Goal: Information Seeking & Learning: Learn about a topic

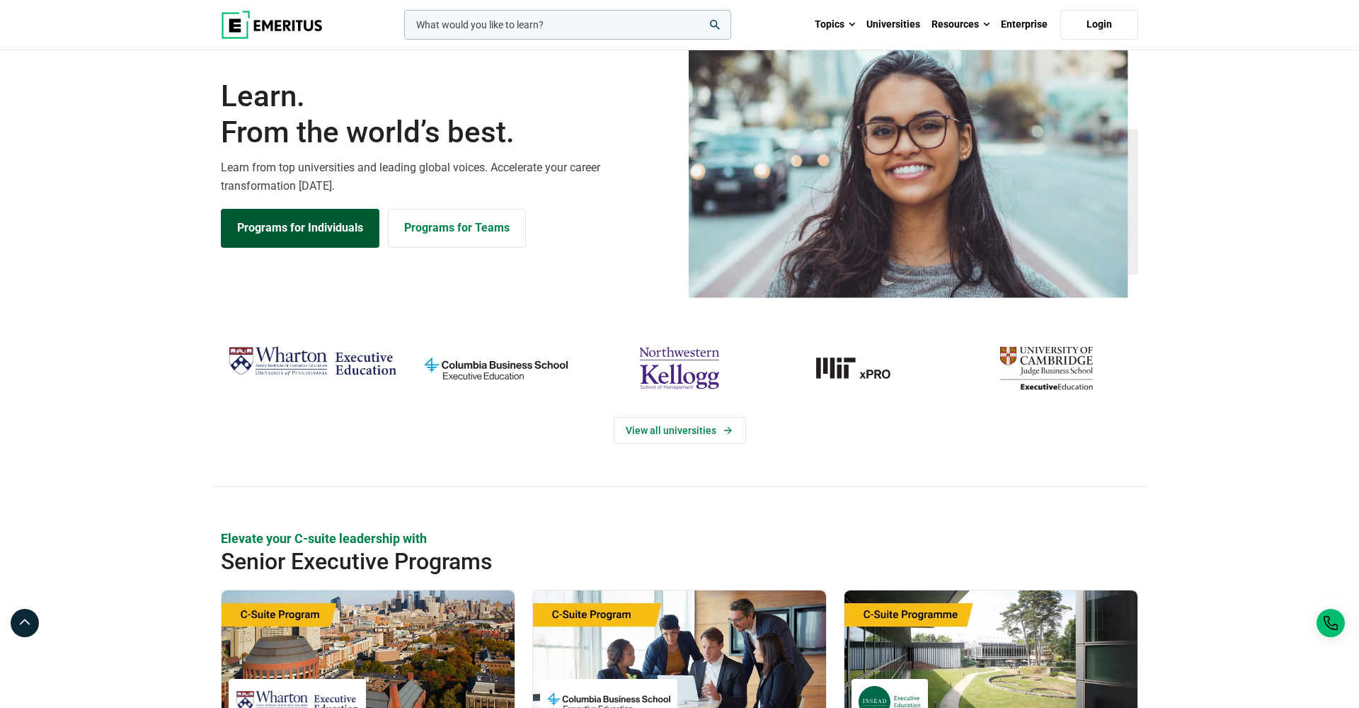
click at [342, 247] on link "Programs for Individuals" at bounding box center [300, 228] width 159 height 38
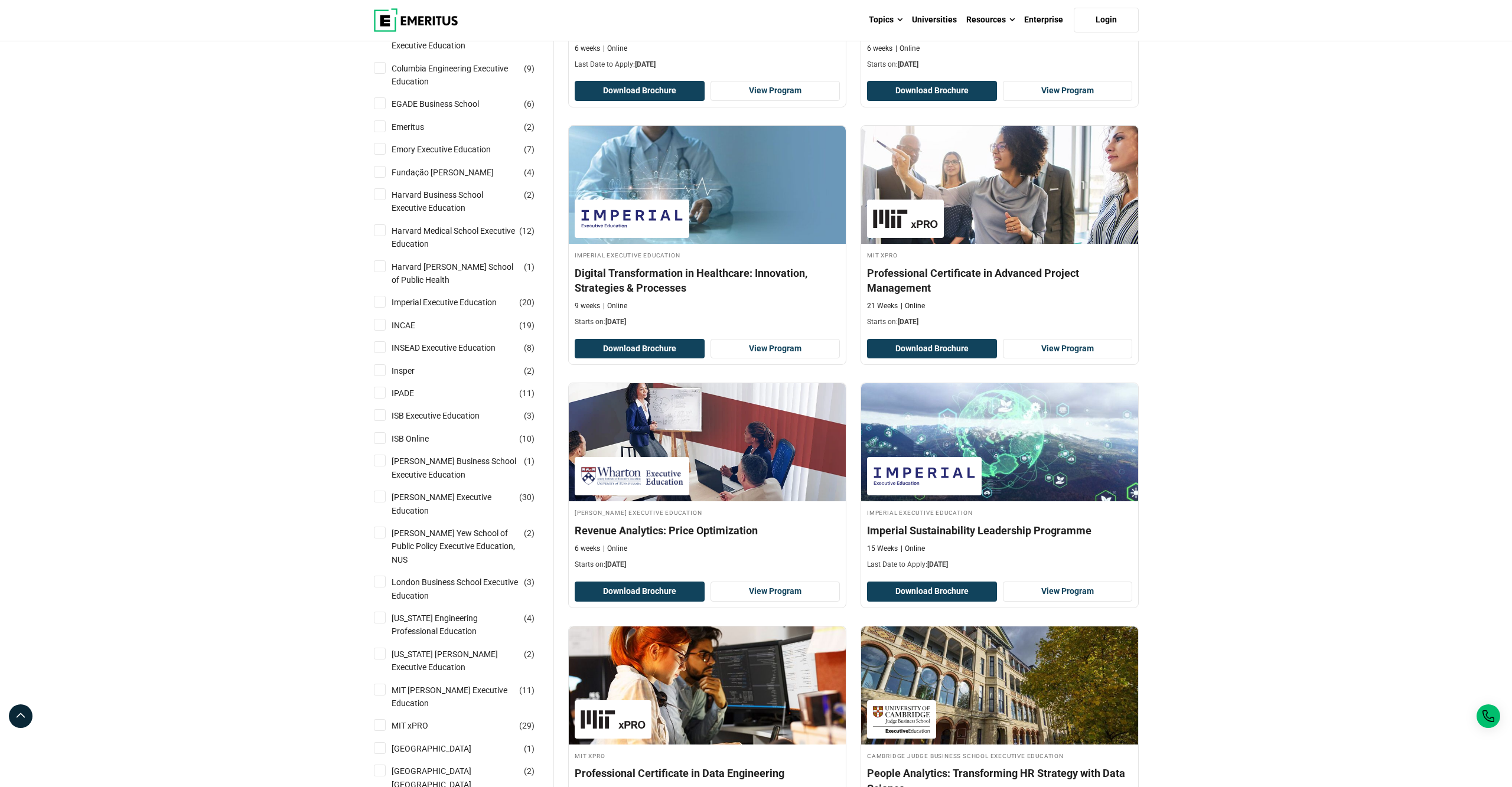
scroll to position [803, 0]
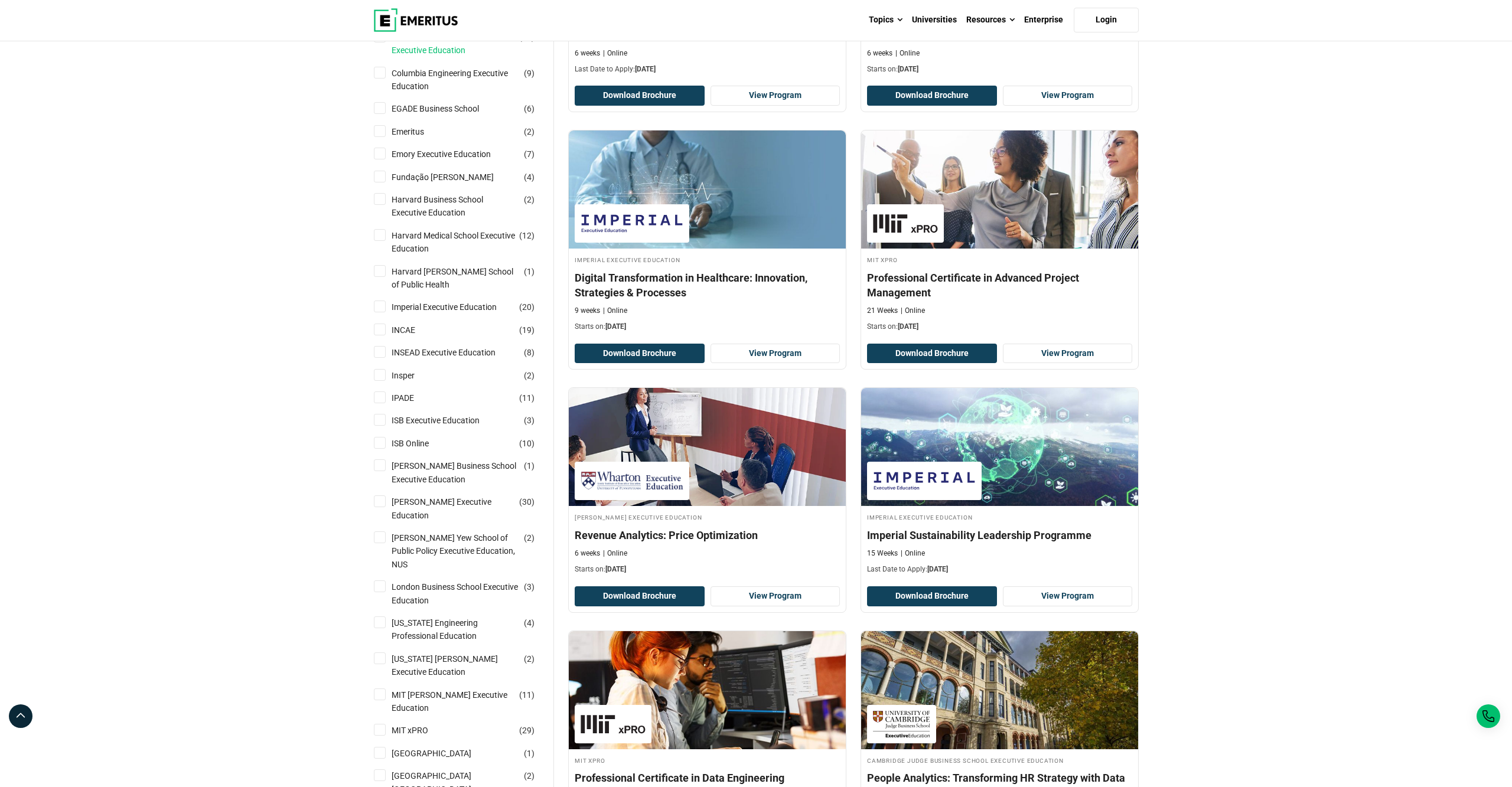
click at [431, 58] on link "Columbia Business School Executive Education" at bounding box center [467, 44] width 150 height 27
checkbox input "true"
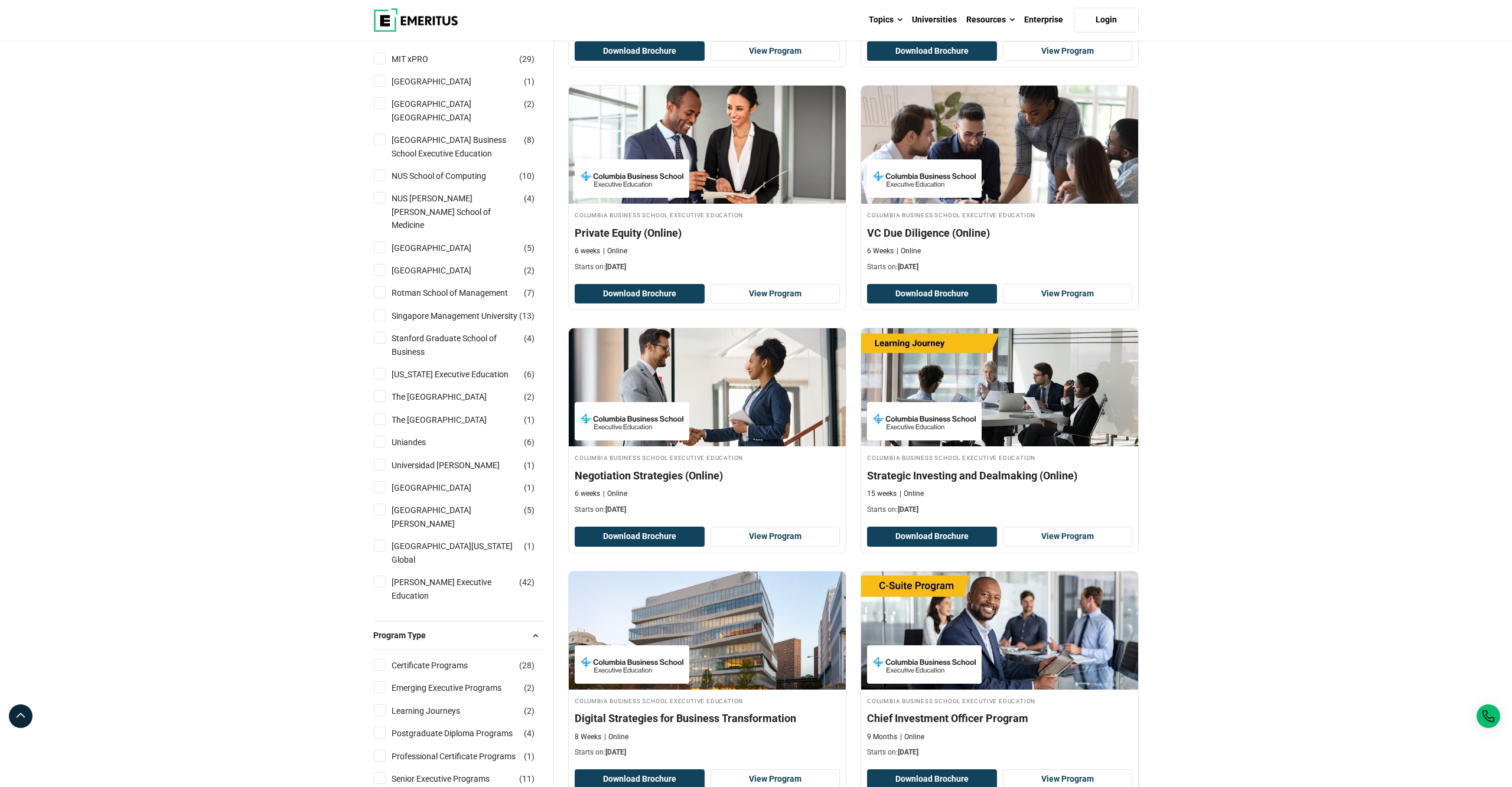
scroll to position [1460, 0]
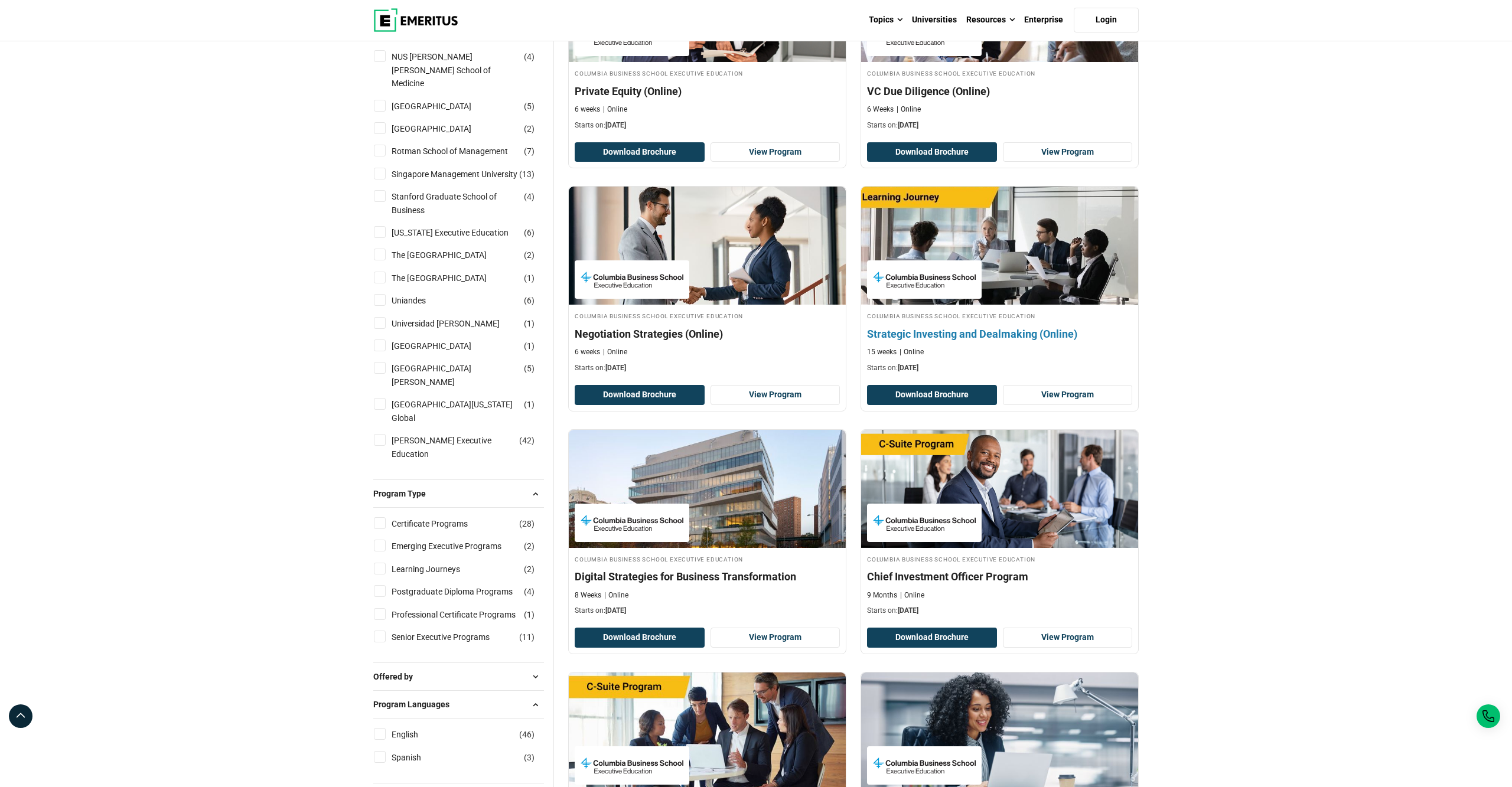
click at [1036, 341] on h4 "Strategic Investing and Dealmaking (Online)" at bounding box center [1000, 334] width 265 height 15
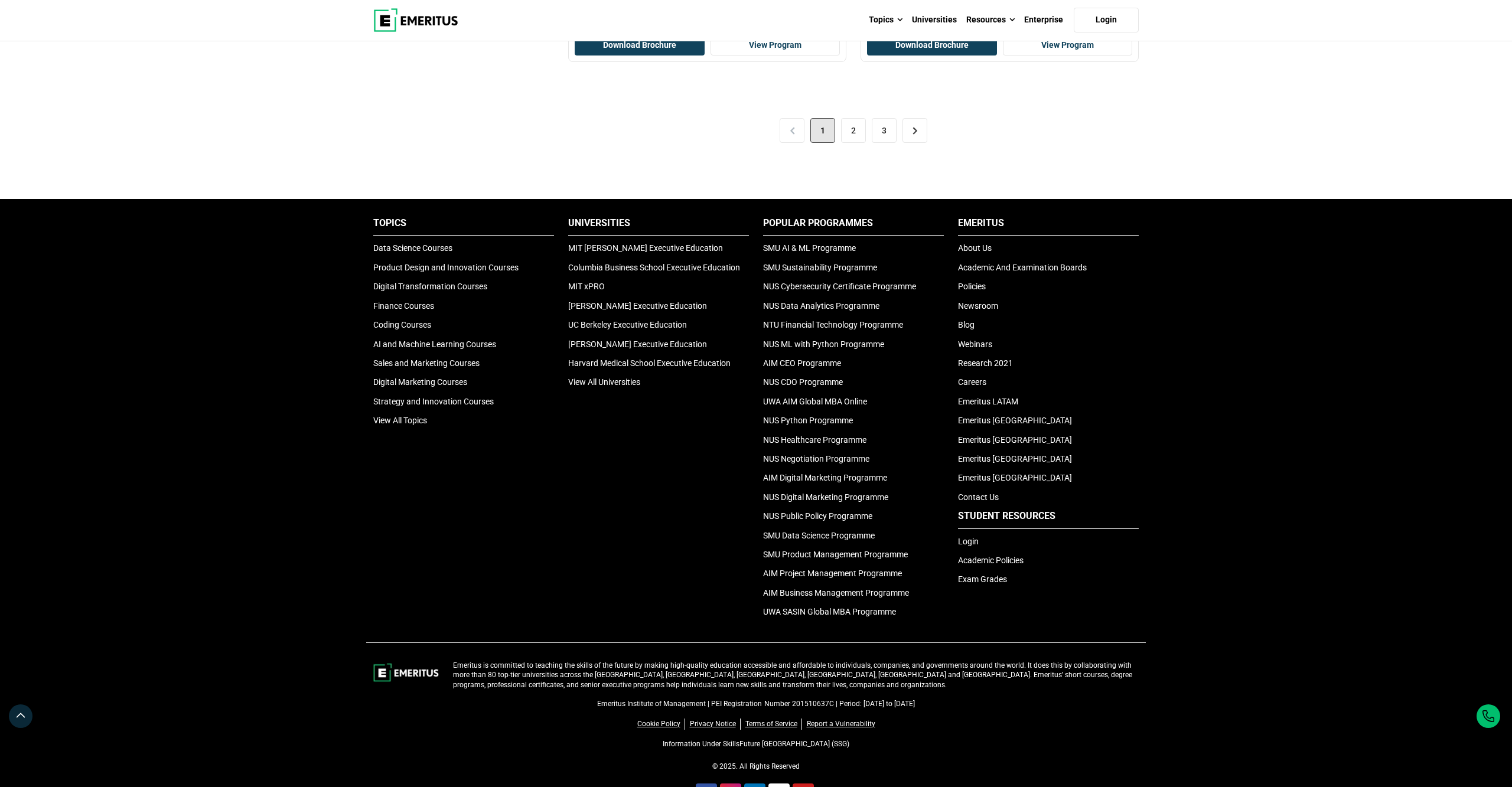
scroll to position [2509, 0]
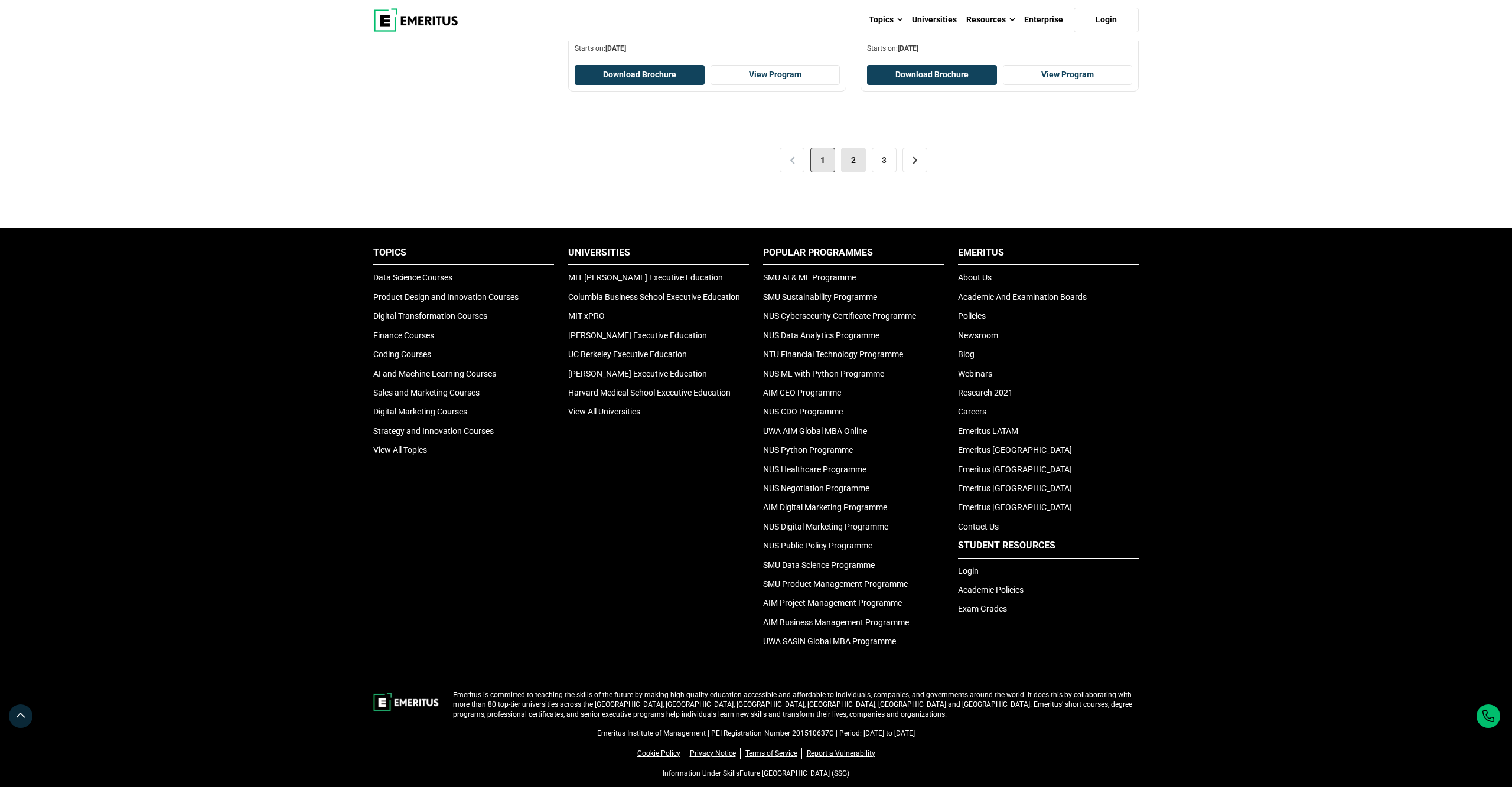
click at [858, 173] on link "2" at bounding box center [854, 160] width 25 height 25
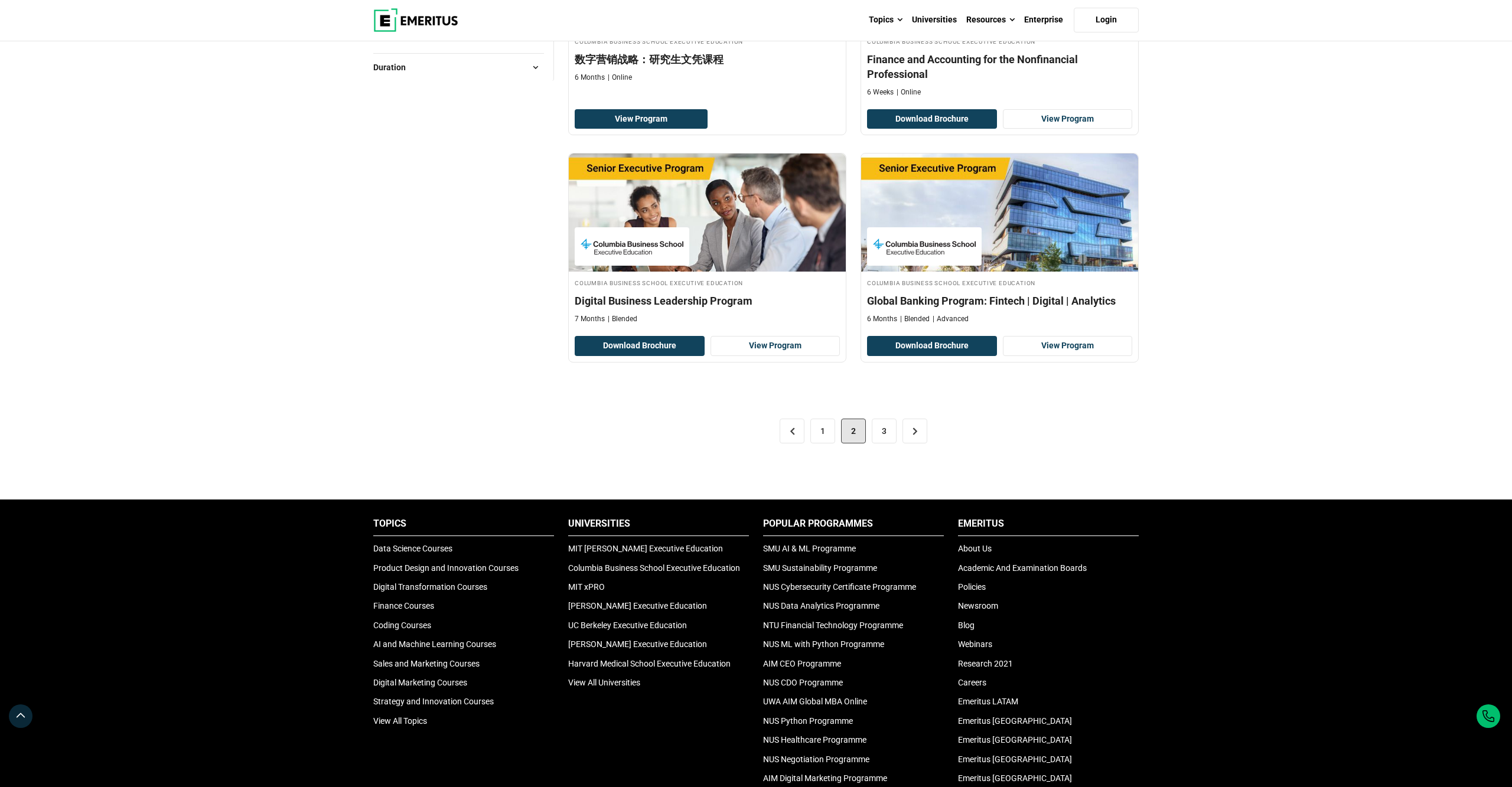
scroll to position [2193, 0]
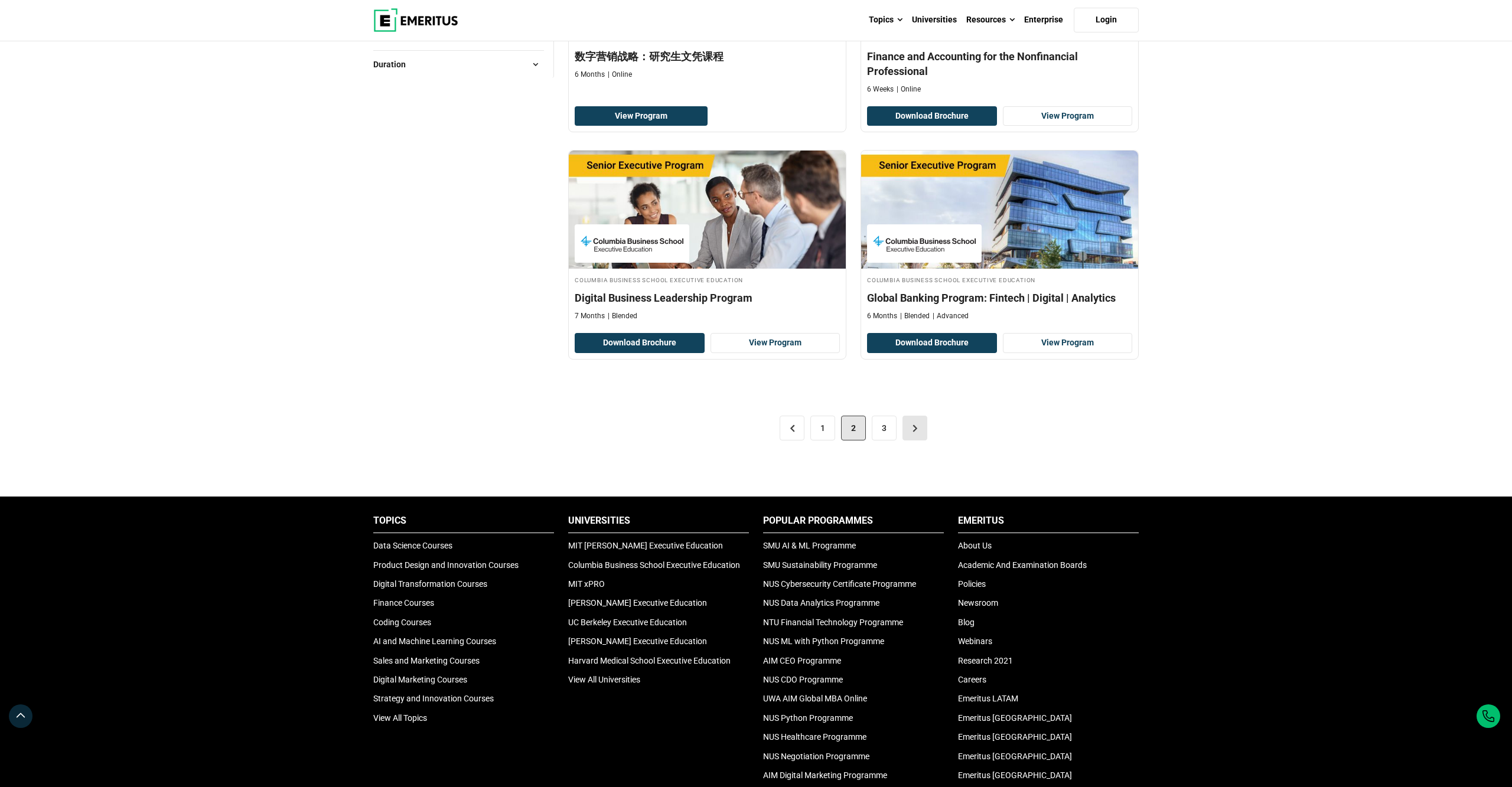
click at [914, 441] on link ">" at bounding box center [915, 428] width 25 height 25
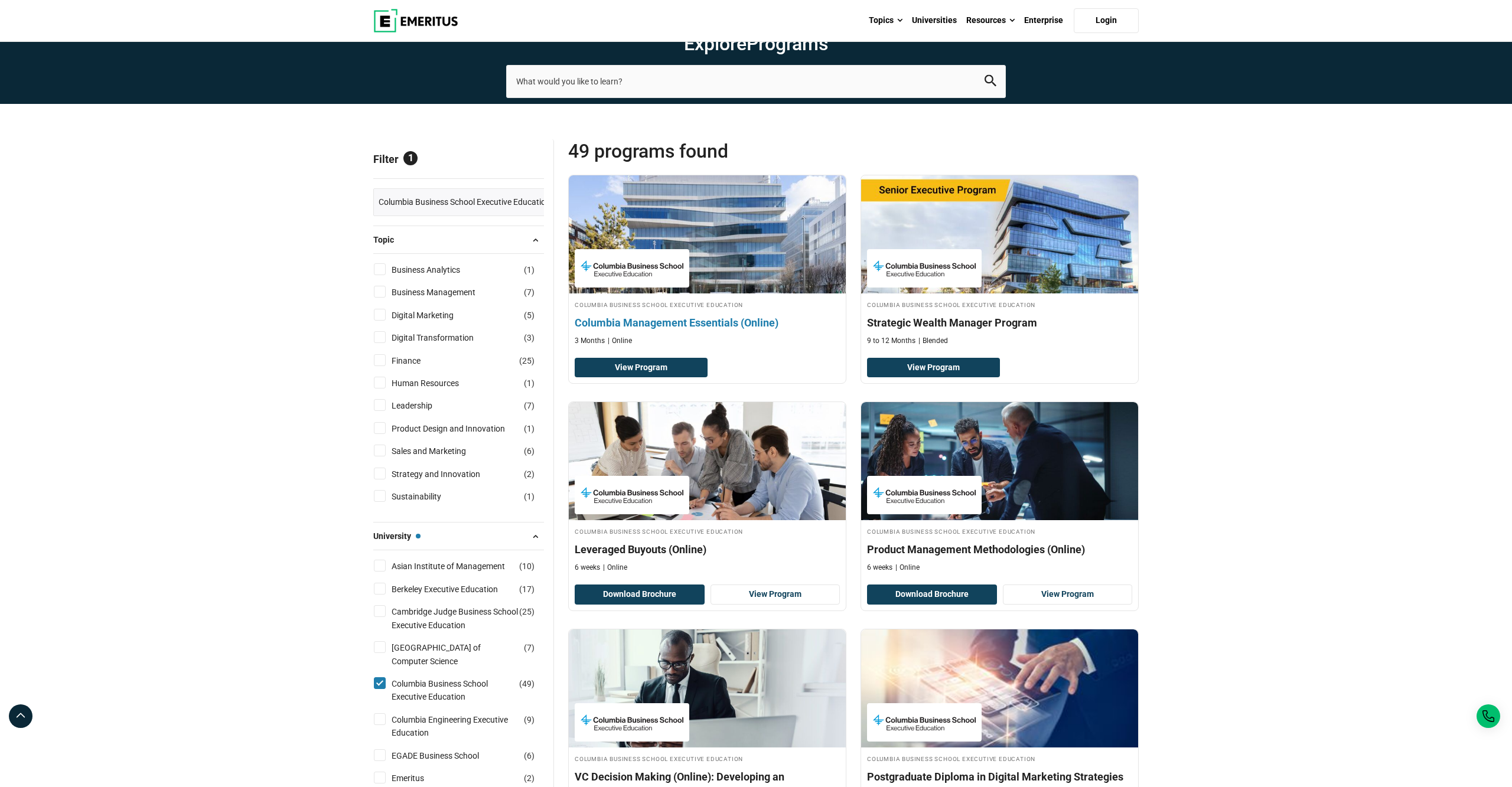
click at [702, 300] on img at bounding box center [707, 235] width 305 height 130
click at [712, 310] on h4 "Columbia Business School Executive Education" at bounding box center [707, 305] width 265 height 10
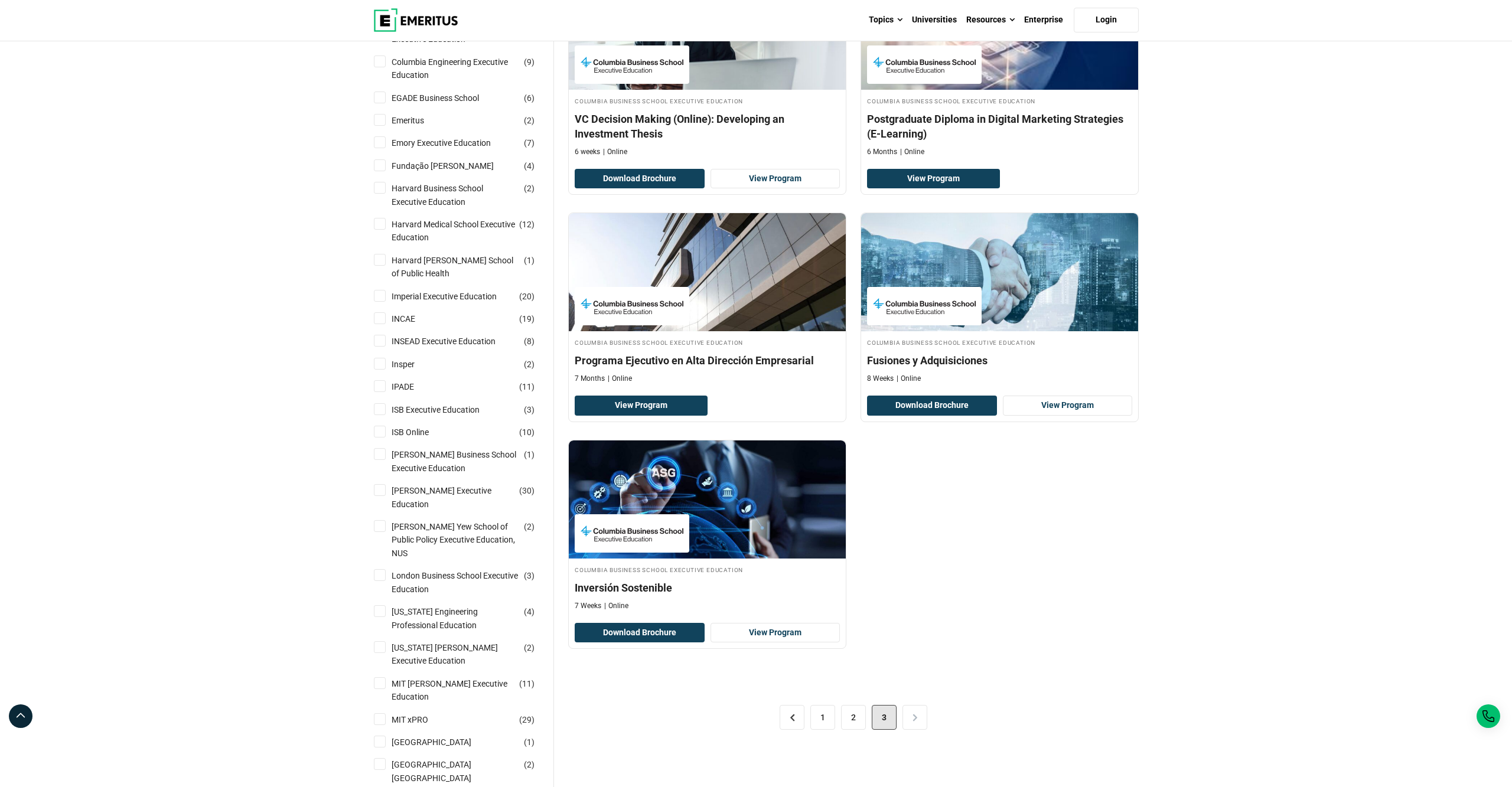
scroll to position [659, 0]
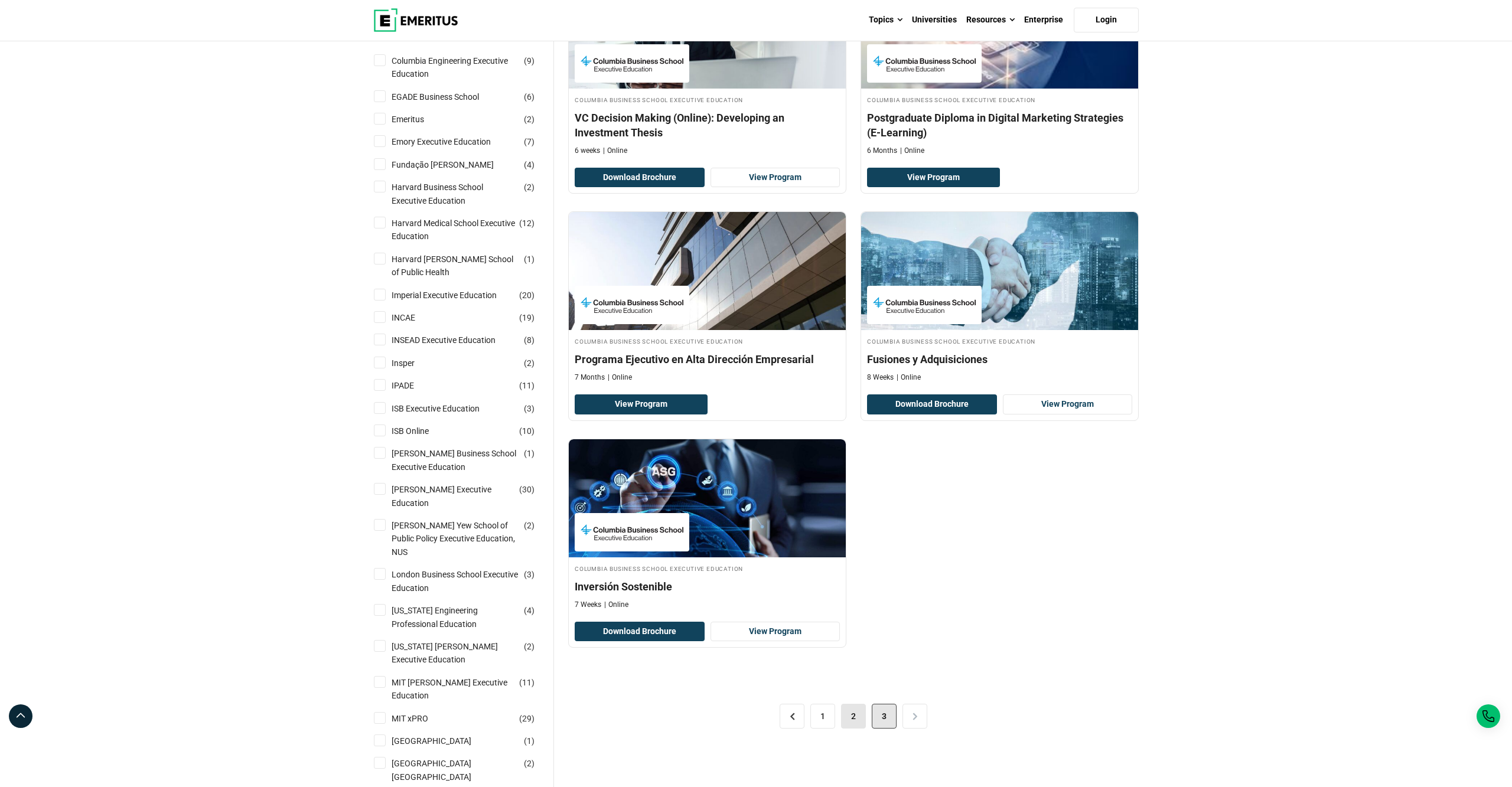
click at [856, 729] on link "2" at bounding box center [854, 716] width 25 height 25
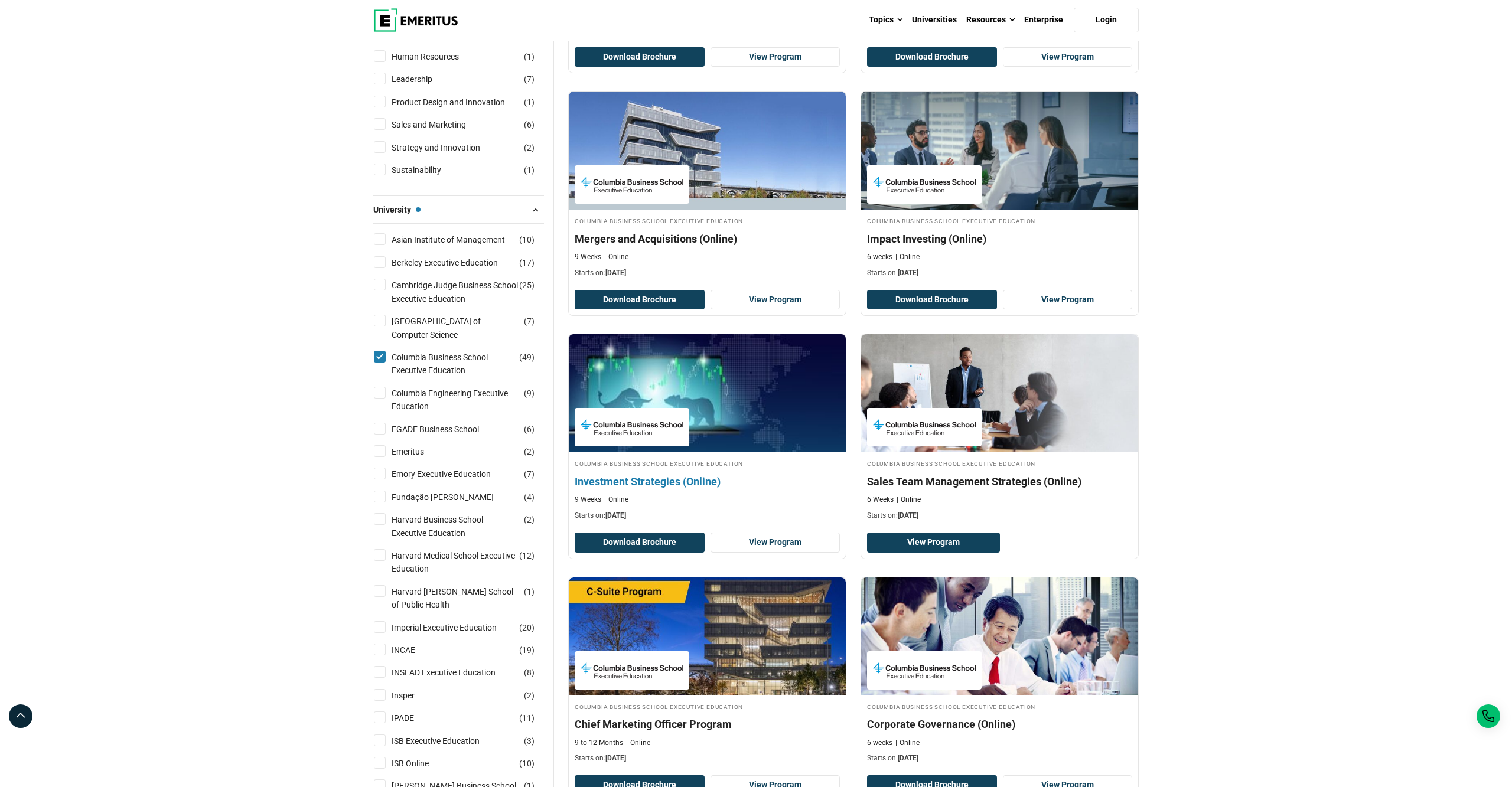
scroll to position [356, 0]
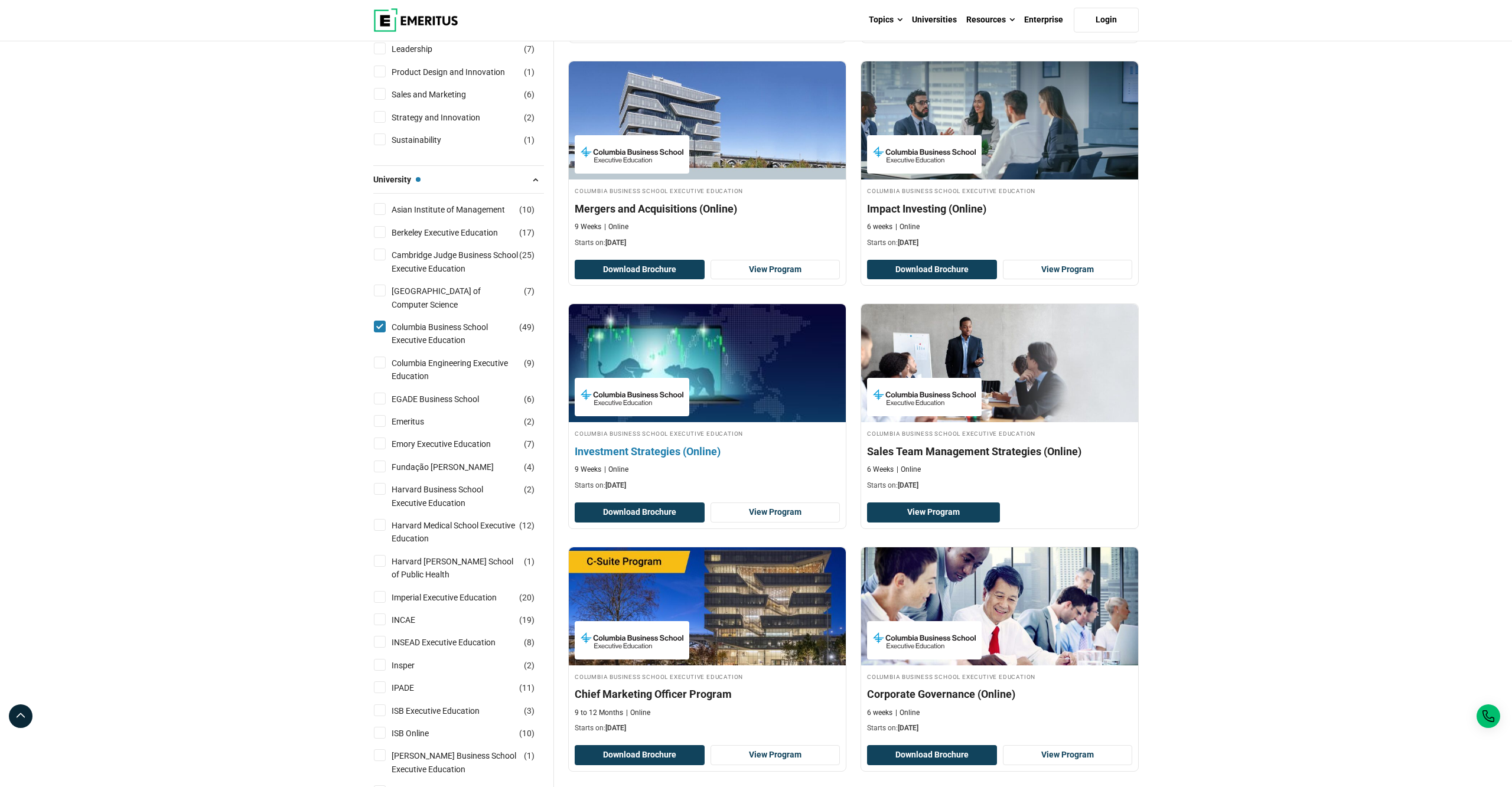
click at [691, 491] on p "Starts on: October 30, 2025" at bounding box center [707, 486] width 265 height 10
